Goal: Contribute content: Contribute content

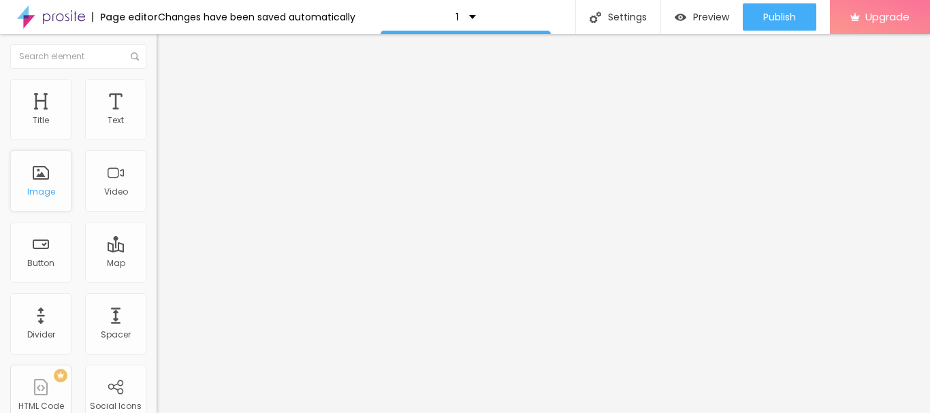
click at [52, 189] on div "Image" at bounding box center [41, 192] width 28 height 10
click at [46, 193] on div "Image" at bounding box center [41, 192] width 28 height 10
click at [44, 199] on div "Image" at bounding box center [40, 180] width 61 height 61
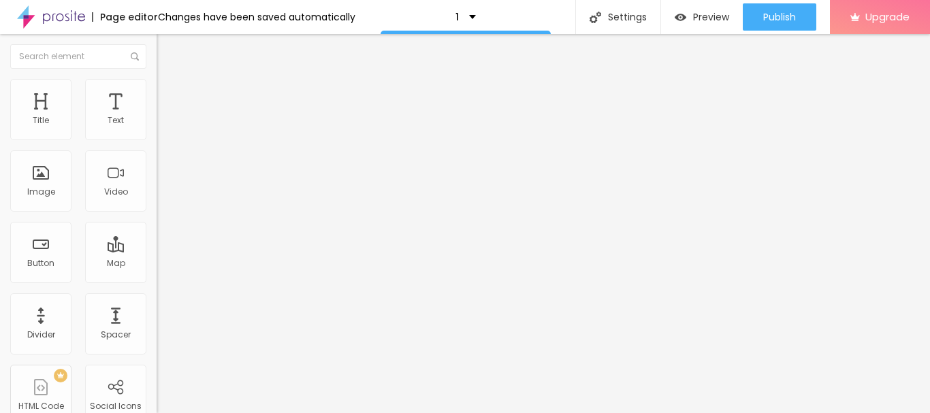
click at [157, 91] on li "Style" at bounding box center [235, 86] width 157 height 14
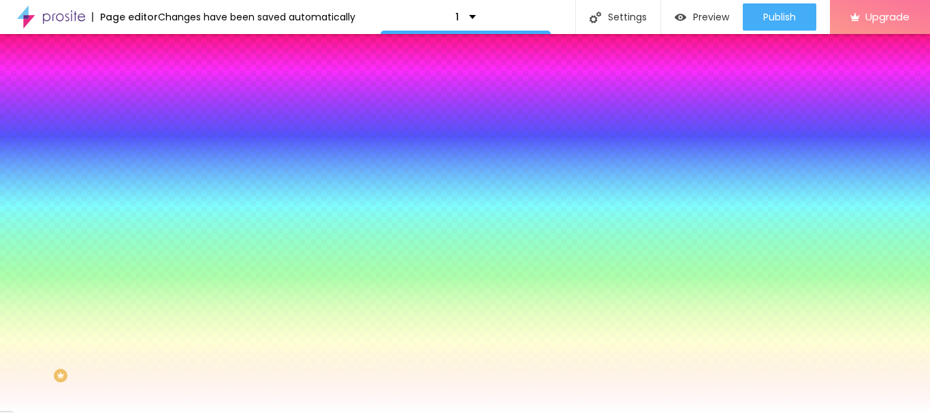
click at [157, 125] on span "Change image" at bounding box center [193, 120] width 73 height 12
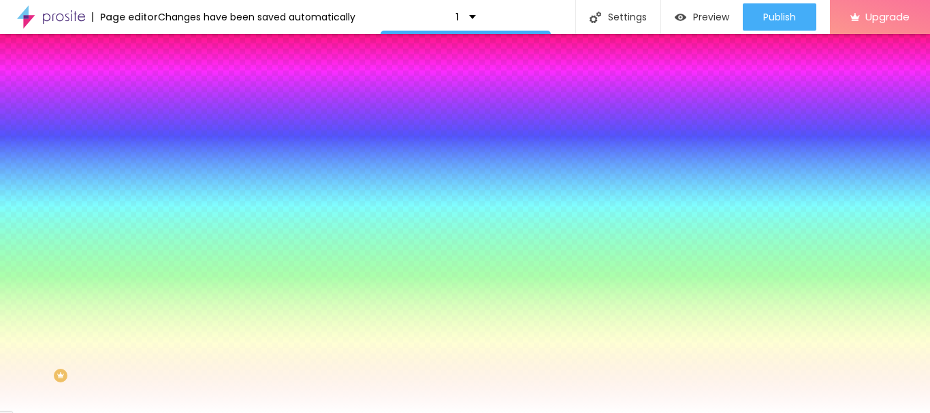
click at [157, 93] on img at bounding box center [163, 99] width 12 height 12
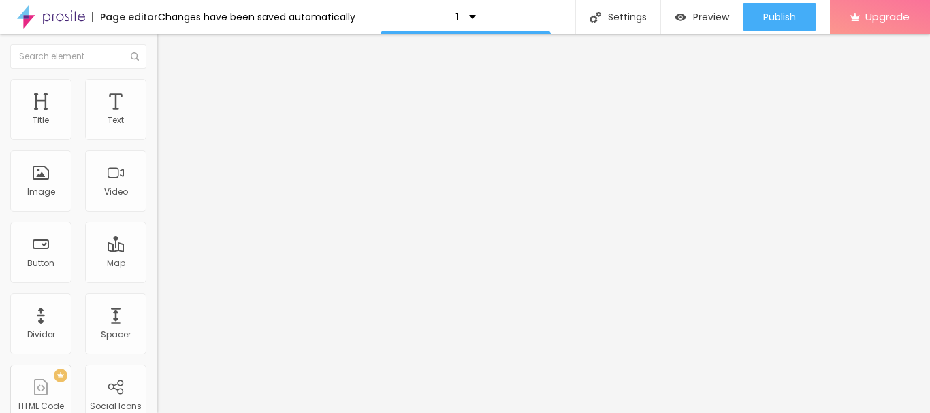
type input "99"
type input "87"
type input "81"
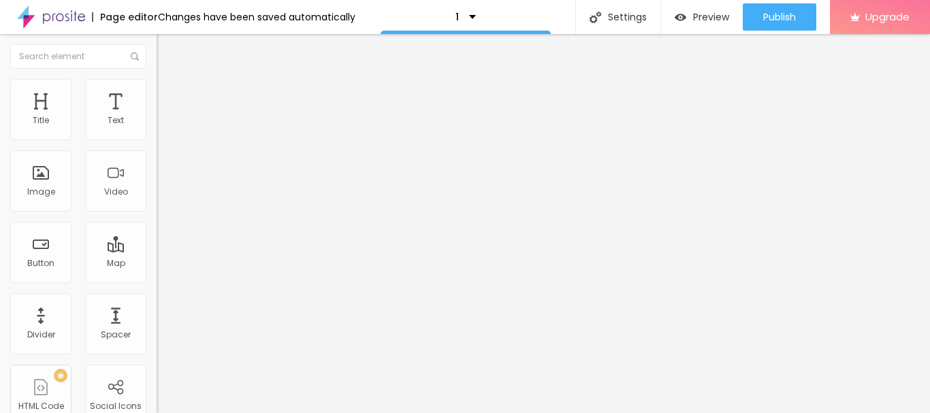
type input "81"
type input "75"
type input "68"
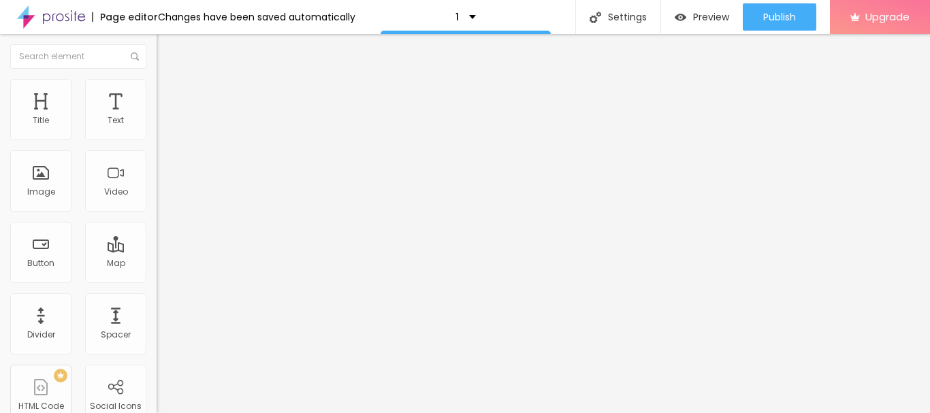
type input "62"
type input "56"
type input "50"
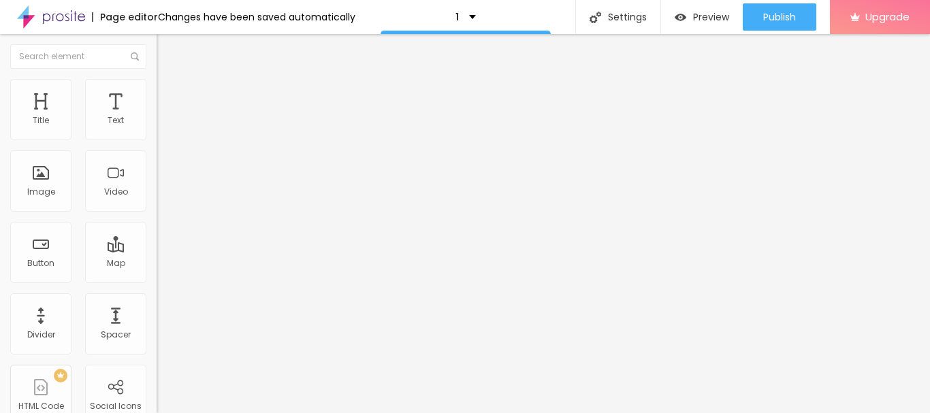
type input "50"
type input "87"
type input "162"
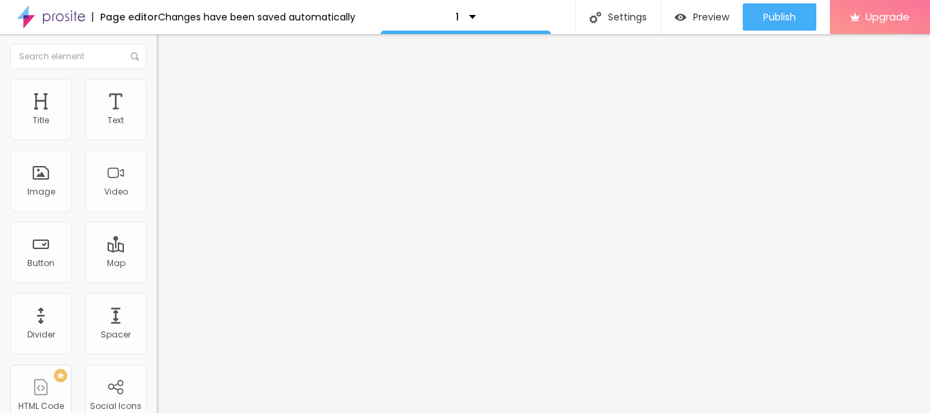
type input "174"
type input "193"
type input "211"
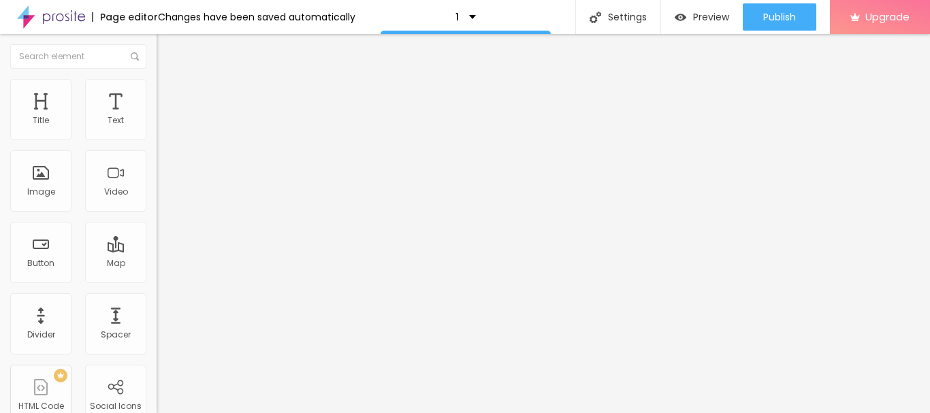
type input "211"
type input "217"
type input "230"
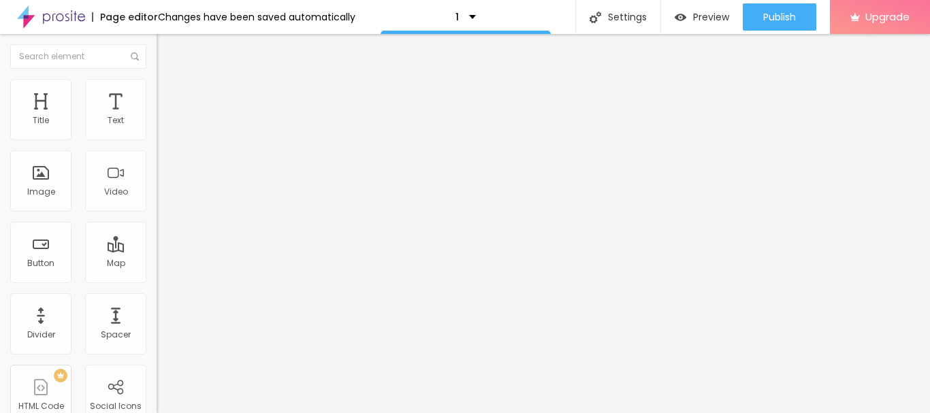
type input "236"
type input "248"
type input "255"
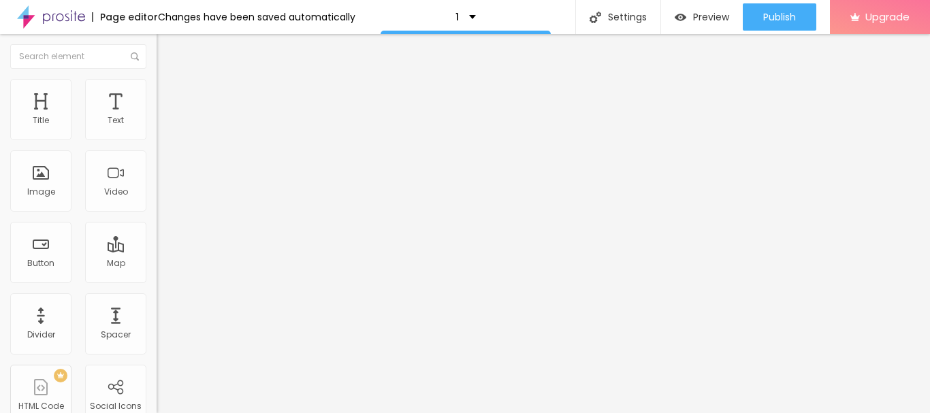
type input "255"
type input "261"
type input "267"
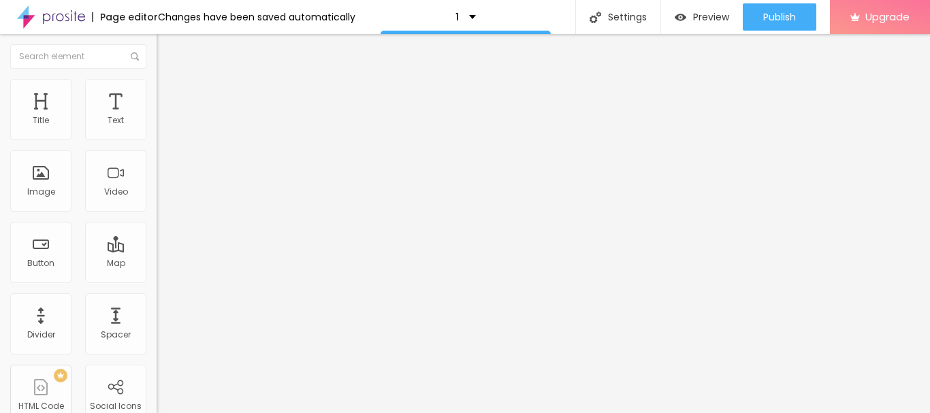
type input "273"
type input "280"
type input "286"
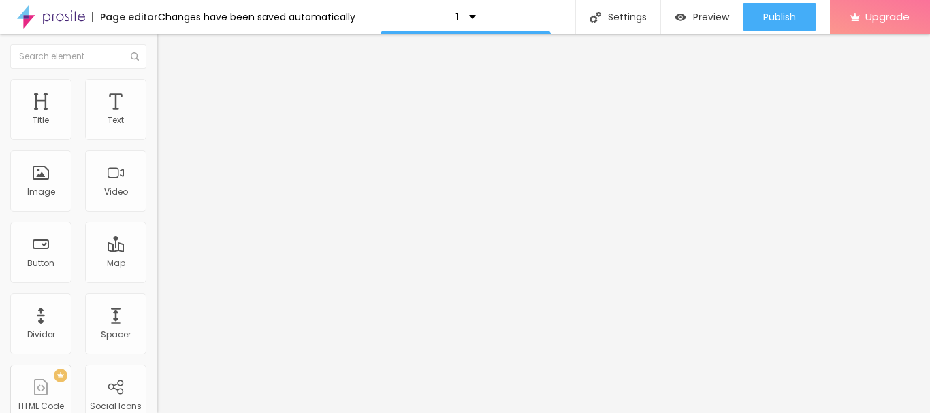
type input "286"
type input "317"
type input "323"
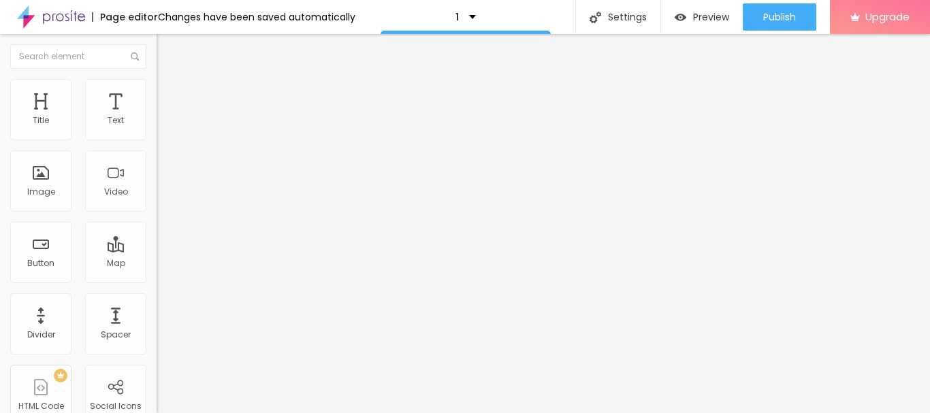
type input "329"
type input "385"
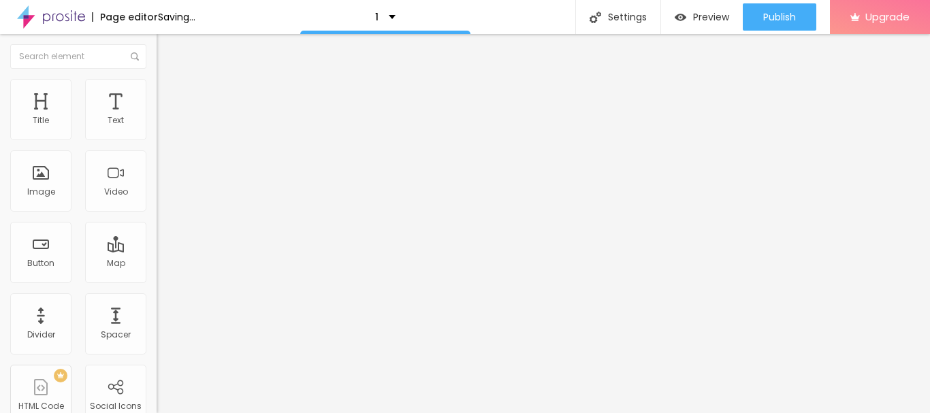
type input "441"
type input "454"
type input "460"
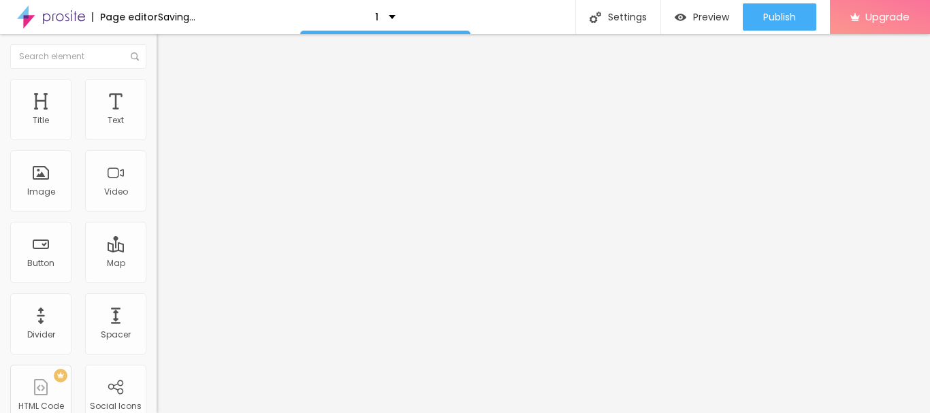
type input "460"
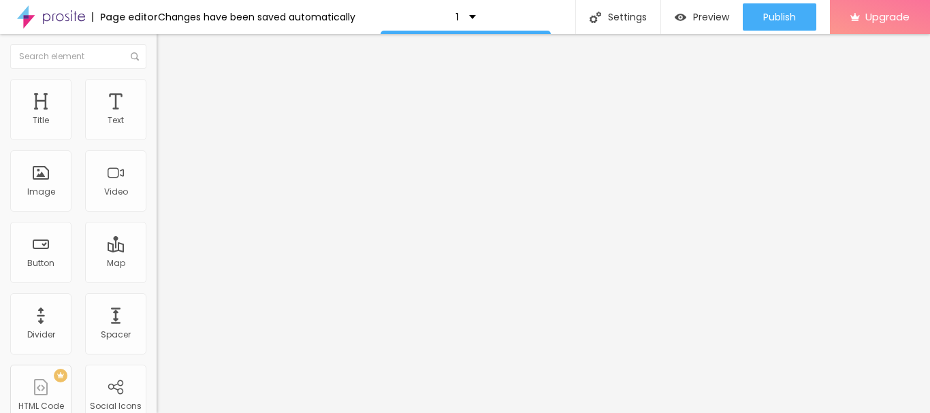
type input "447"
type input "435"
type input "429"
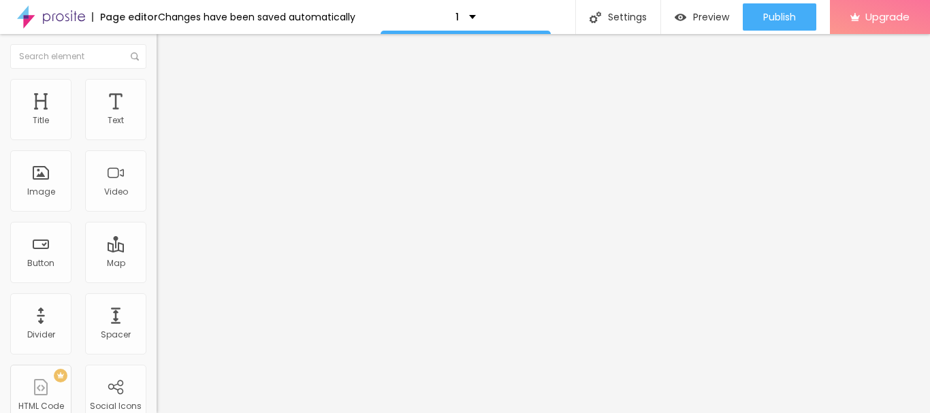
type input "429"
type input "422"
type input "416"
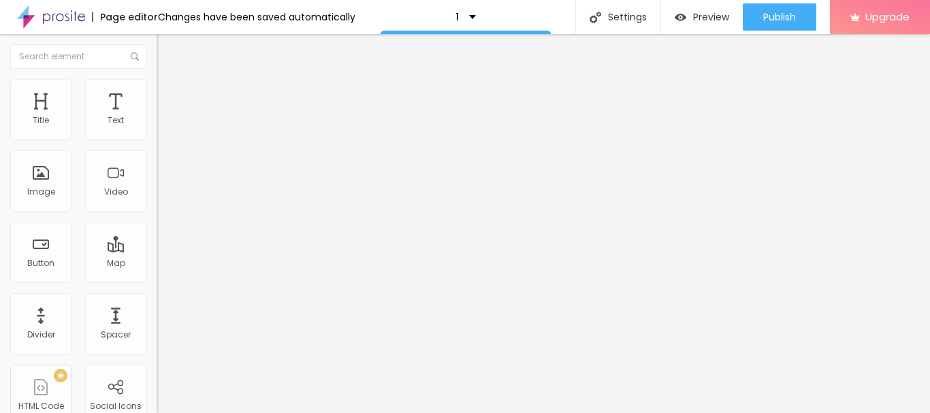
type input "410"
type input "404"
type input "398"
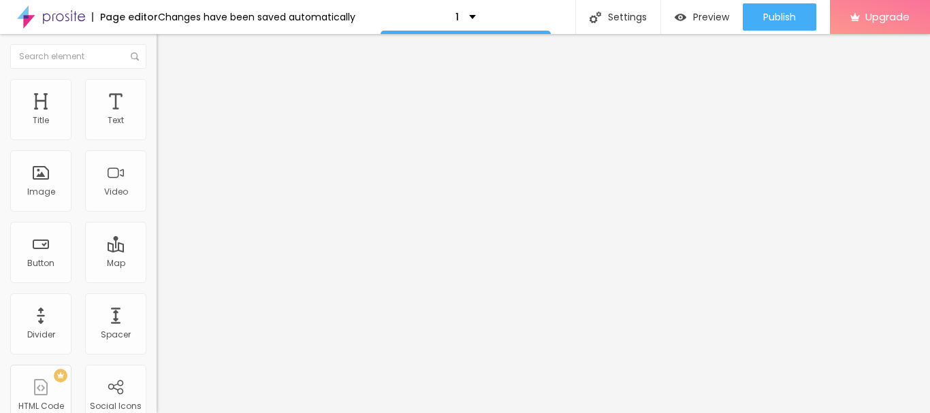
type input "398"
type input "385"
type input "379"
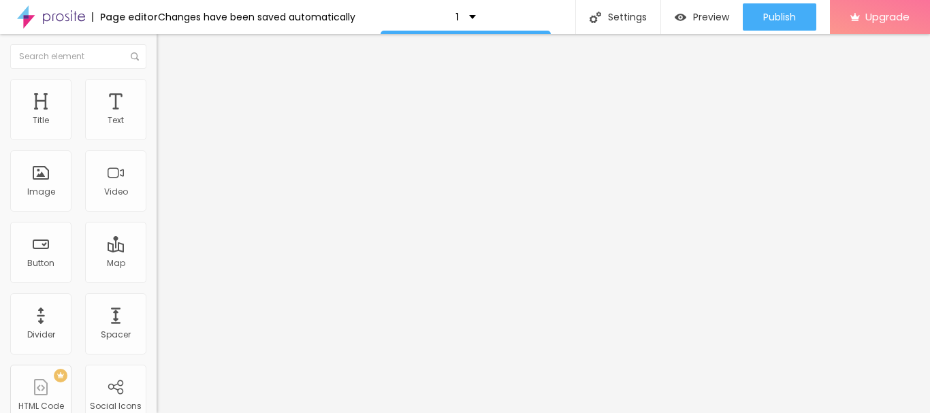
type input "373"
type input "367"
type input "354"
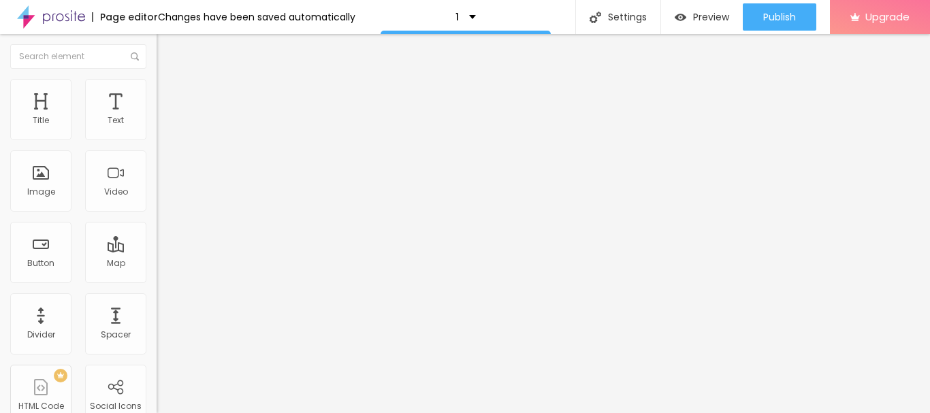
type input "354"
type input "348"
type input "342"
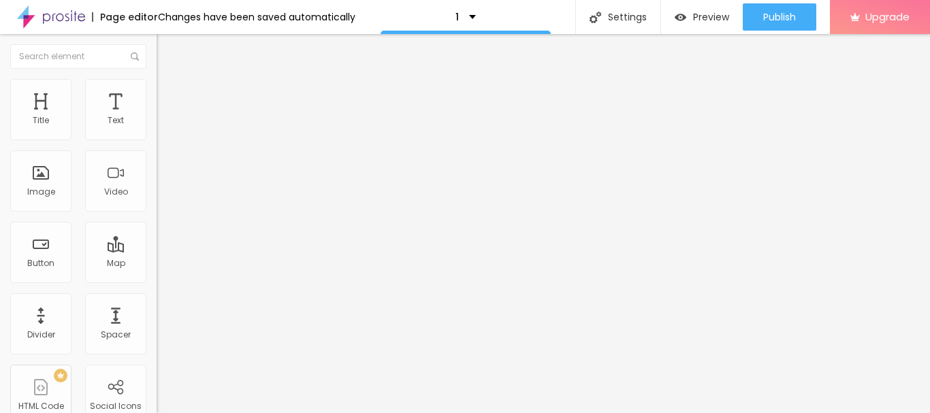
type input "335"
type input "323"
type input "317"
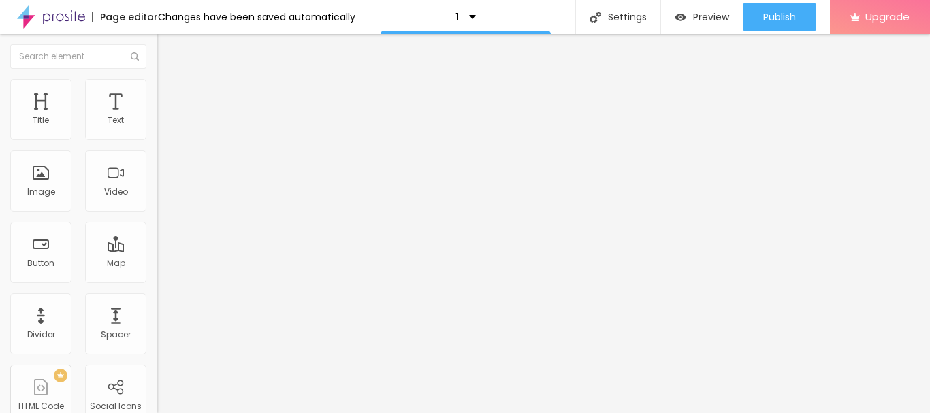
type input "317"
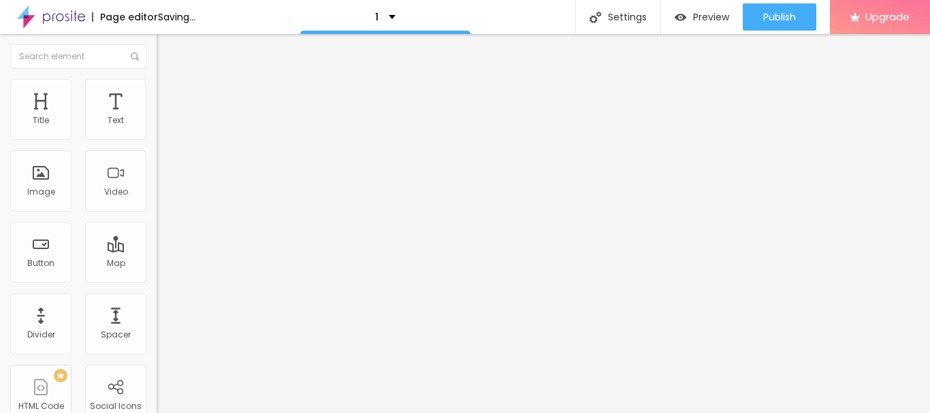
drag, startPoint x: 56, startPoint y: 161, endPoint x: 65, endPoint y: 160, distance: 8.9
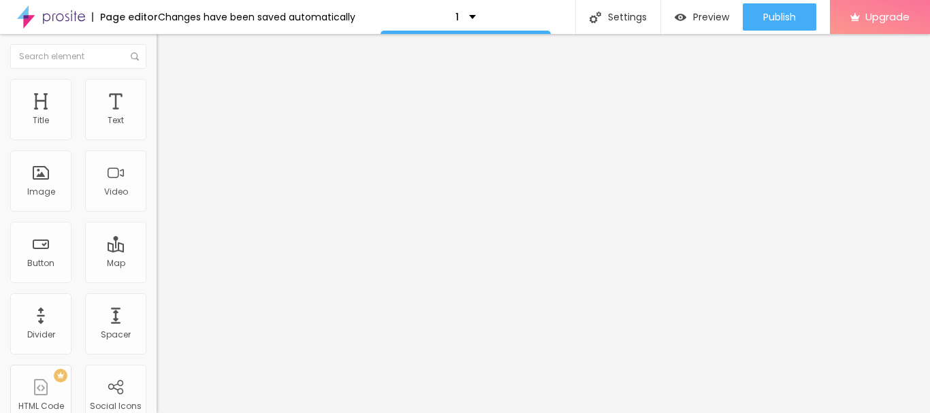
type input "323"
type input "317"
type input "311"
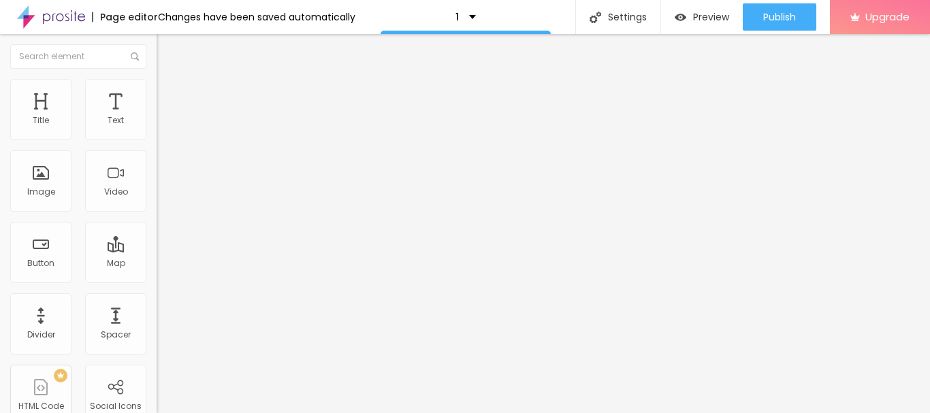
type input "311"
type input "304"
type input "348"
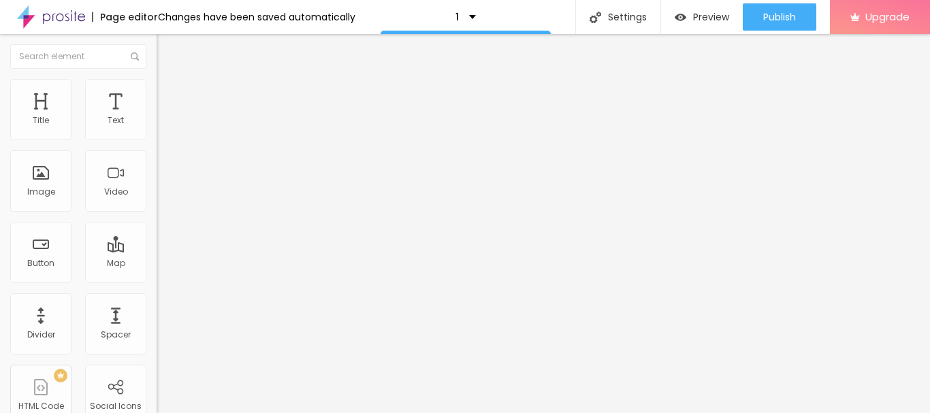
type input "335"
type input "329"
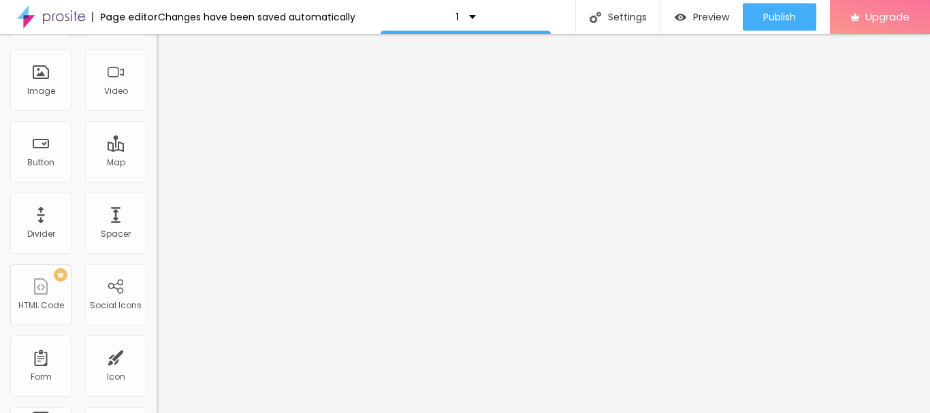
scroll to position [33, 0]
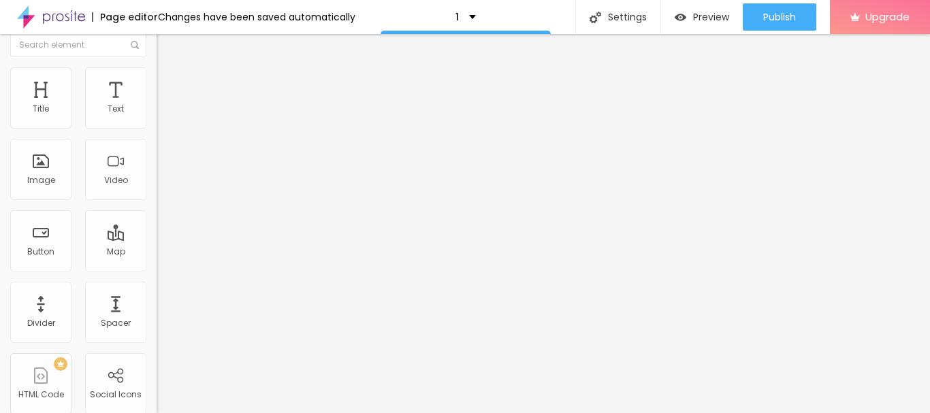
scroll to position [0, 0]
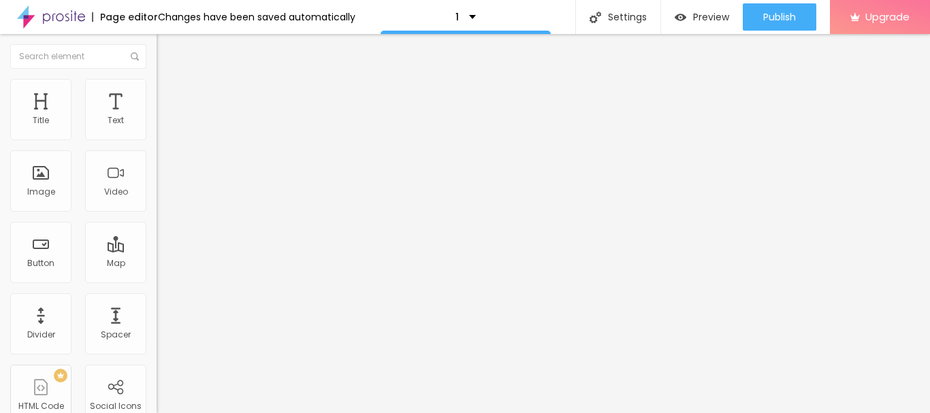
click at [157, 78] on img at bounding box center [163, 71] width 12 height 12
click at [42, 110] on div "Title" at bounding box center [40, 109] width 61 height 61
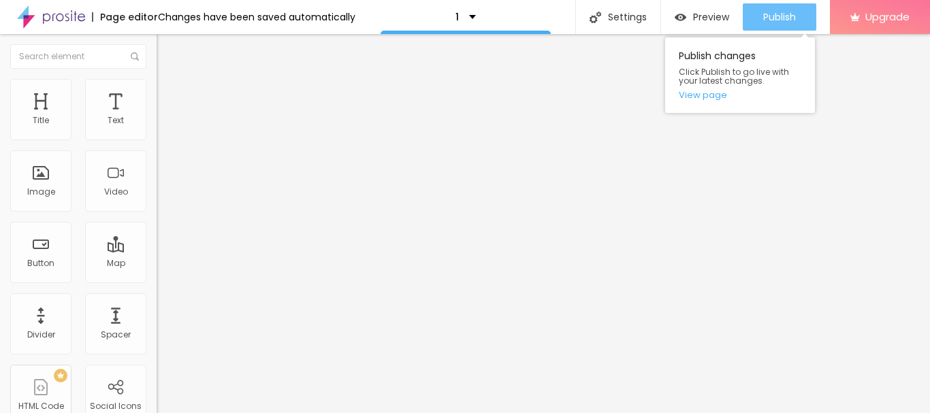
click at [771, 9] on div "Publish" at bounding box center [779, 16] width 33 height 27
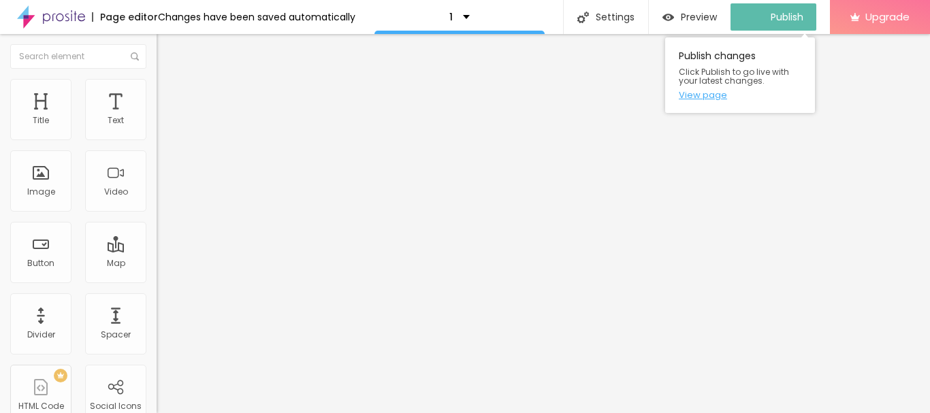
click at [705, 96] on link "View page" at bounding box center [740, 95] width 123 height 9
